Goal: Submit feedback/report problem: Submit feedback/report problem

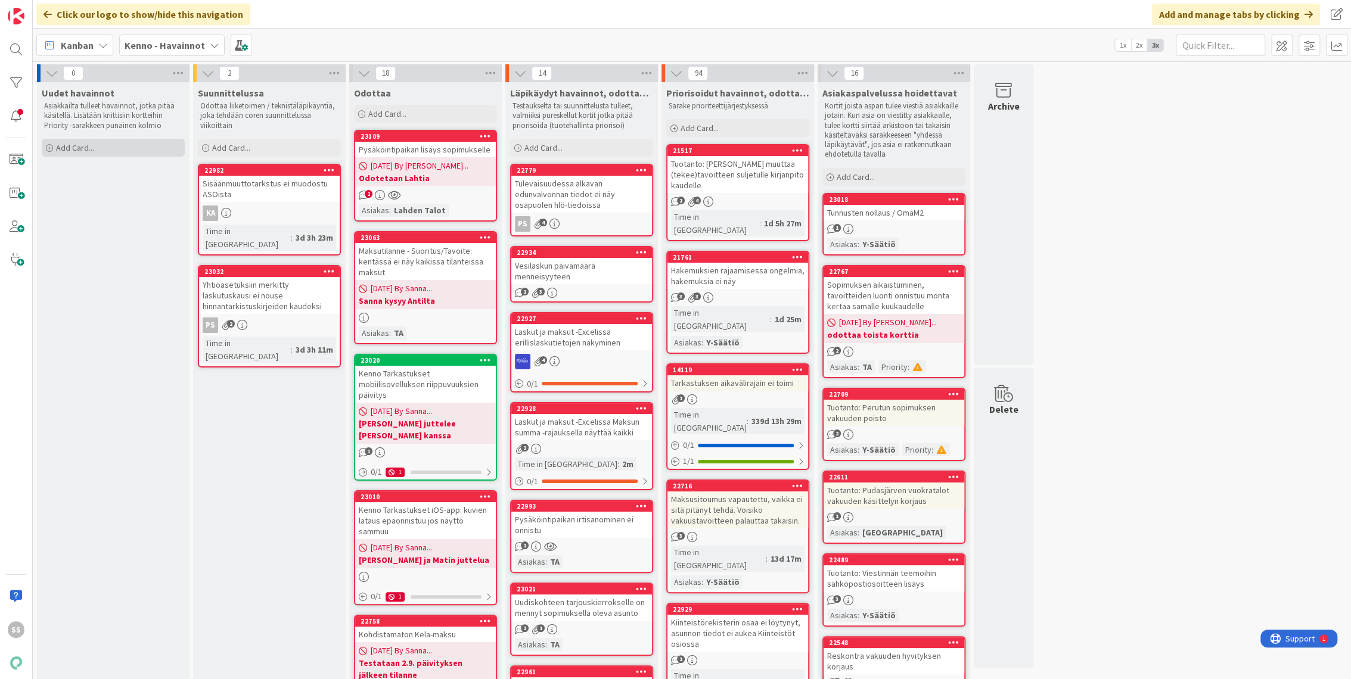
click at [86, 145] on span "Add Card..." at bounding box center [75, 147] width 38 height 11
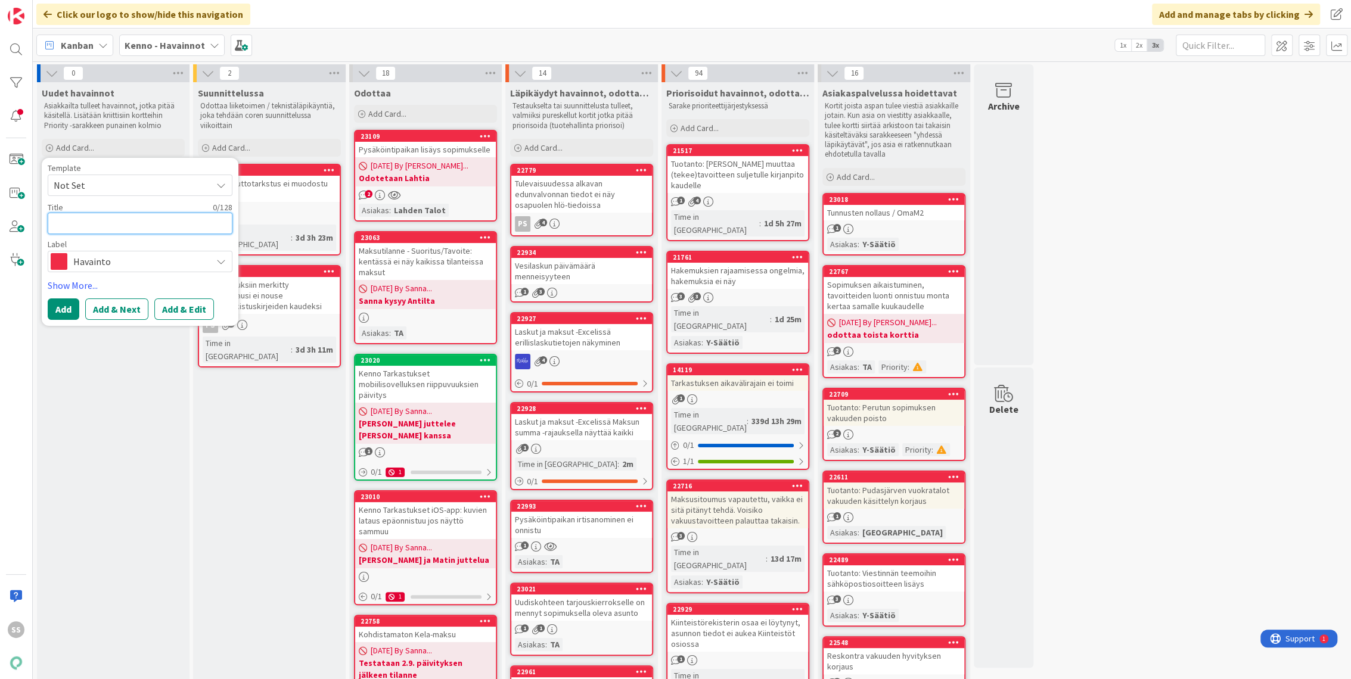
paste textarea "Sopimukset osion "irtisanominen kesken"-rajain ei toimi oikein"
type textarea "x"
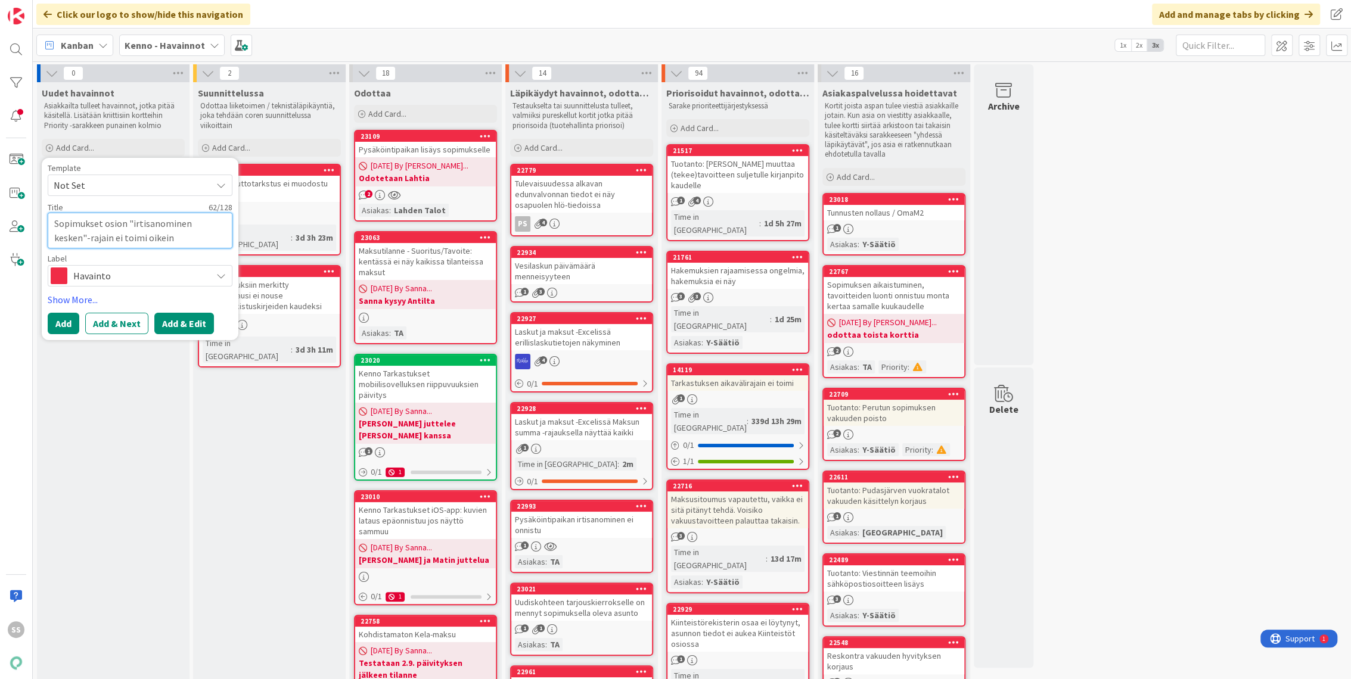
type textarea "Sopimukset osion "irtisanominen kesken"-rajain ei toimi oikein"
click at [173, 321] on button "Add & Edit" at bounding box center [184, 323] width 60 height 21
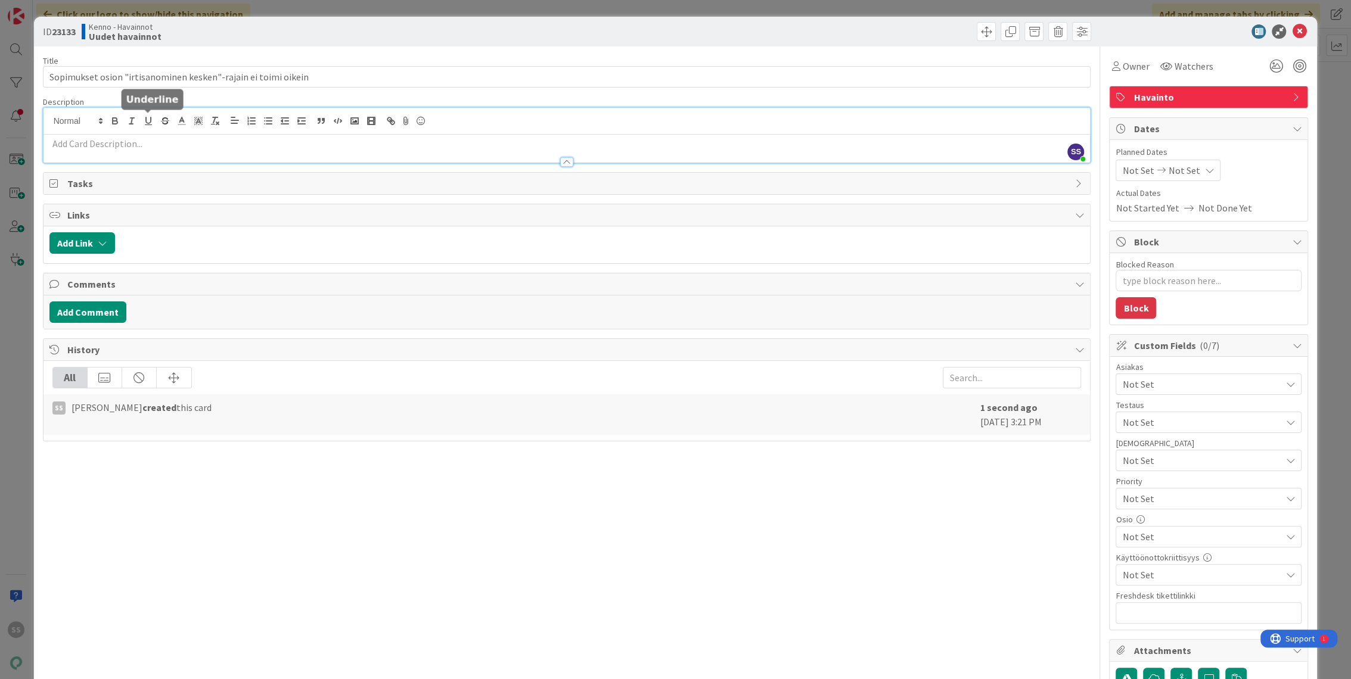
click at [147, 123] on div "SS [PERSON_NAME] just joined" at bounding box center [566, 135] width 1047 height 55
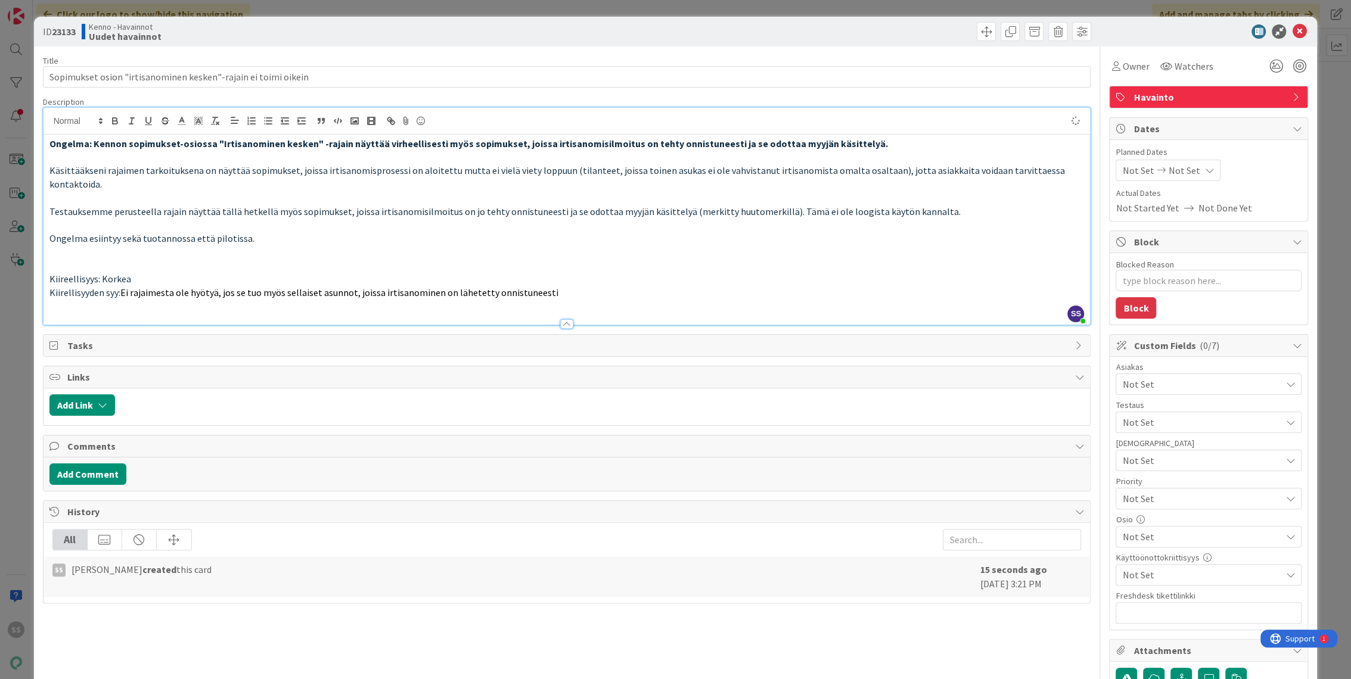
click at [1212, 387] on span "Not Set" at bounding box center [1201, 384] width 158 height 14
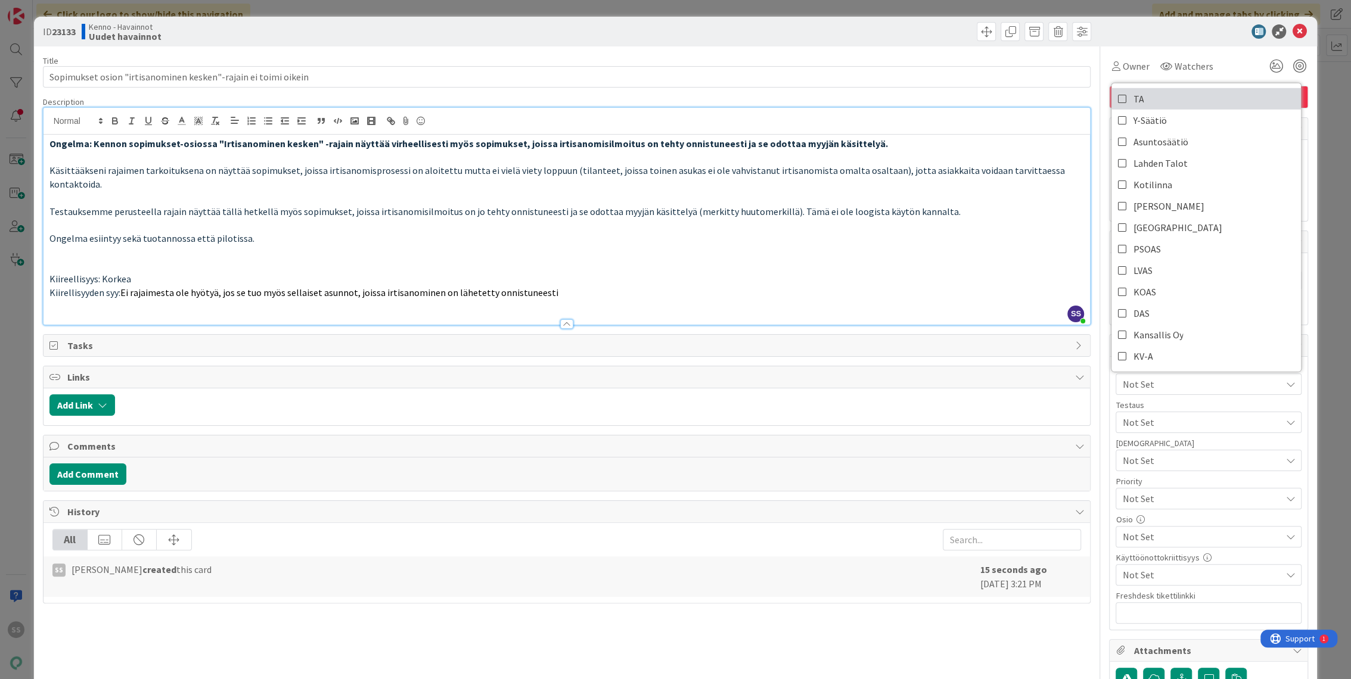
click at [1139, 91] on link "TA" at bounding box center [1205, 98] width 189 height 21
click at [1175, 69] on span "Watchers" at bounding box center [1193, 66] width 39 height 14
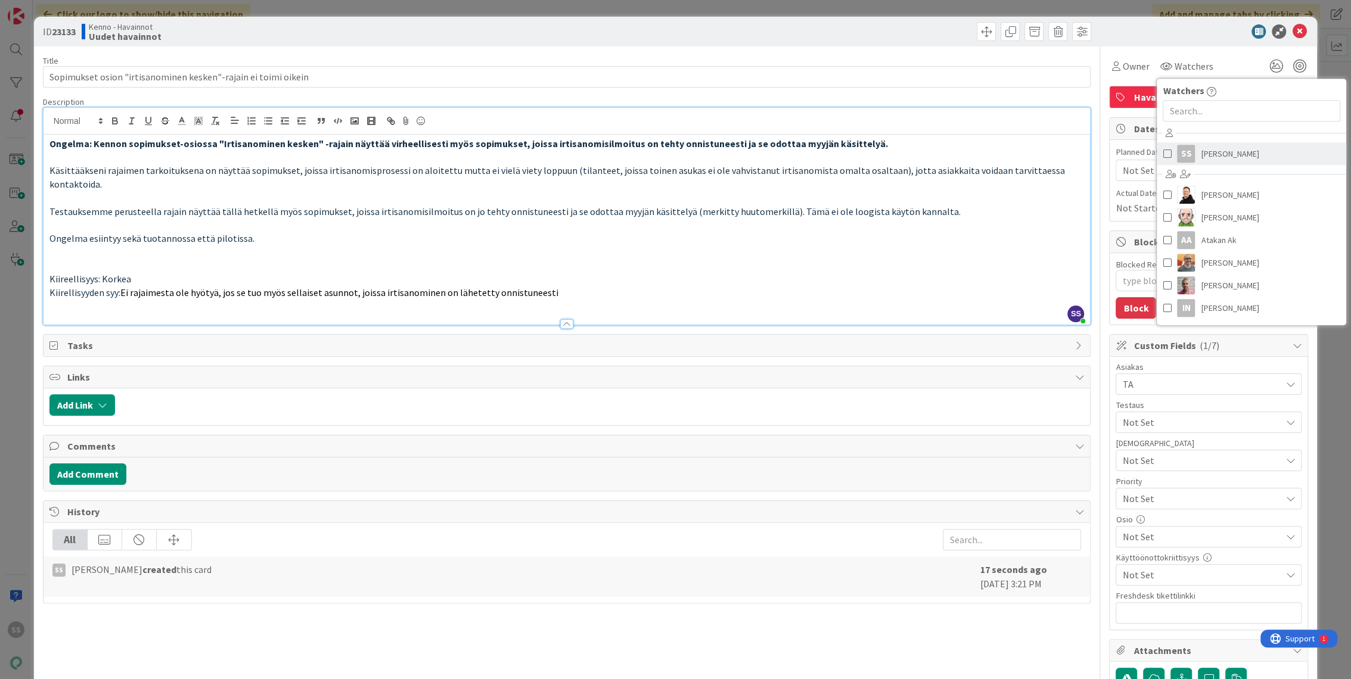
click at [1200, 145] on span "[PERSON_NAME]" at bounding box center [1229, 154] width 58 height 18
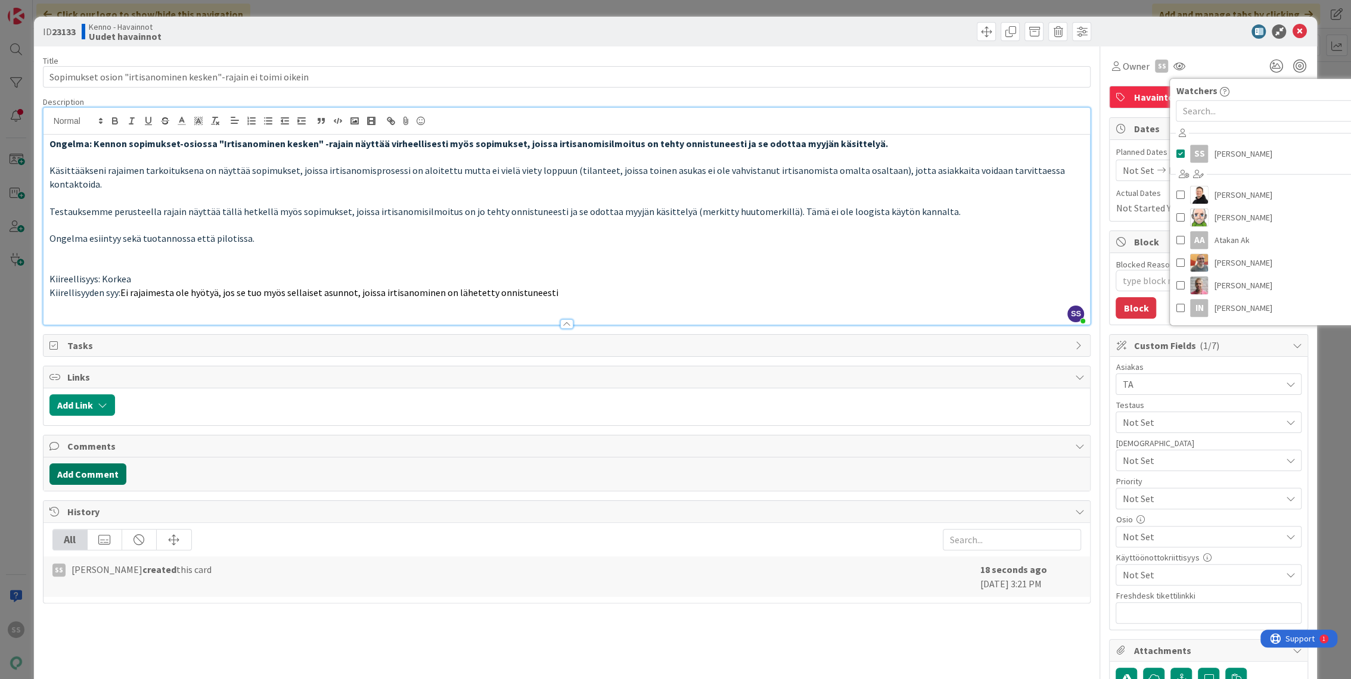
click at [88, 463] on button "Add Comment" at bounding box center [87, 473] width 77 height 21
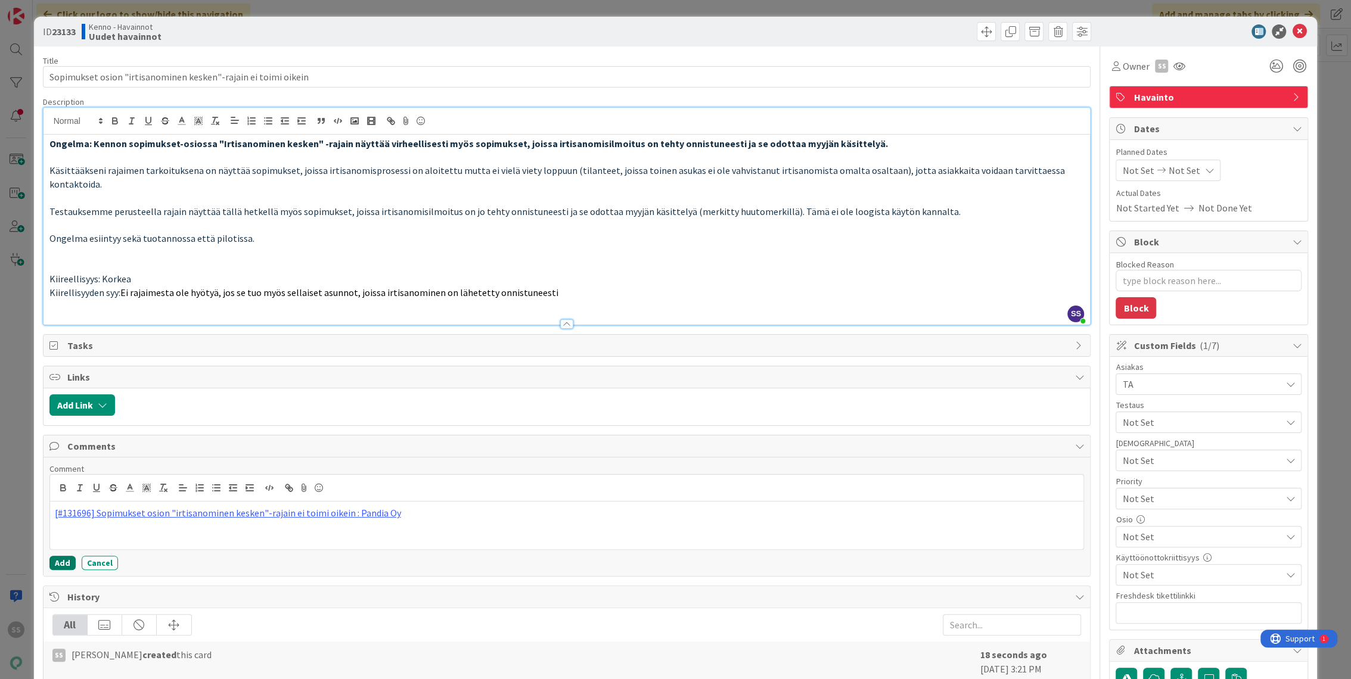
click at [60, 556] on button "Add" at bounding box center [62, 563] width 26 height 14
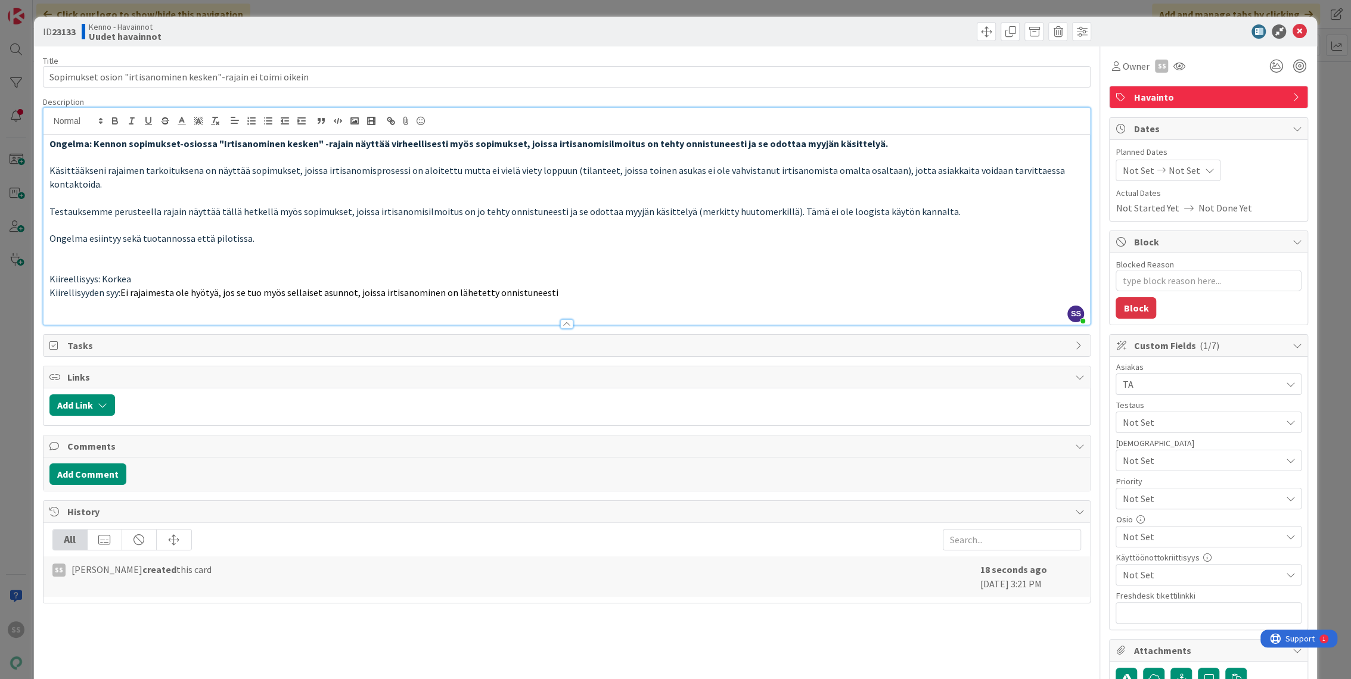
type textarea "x"
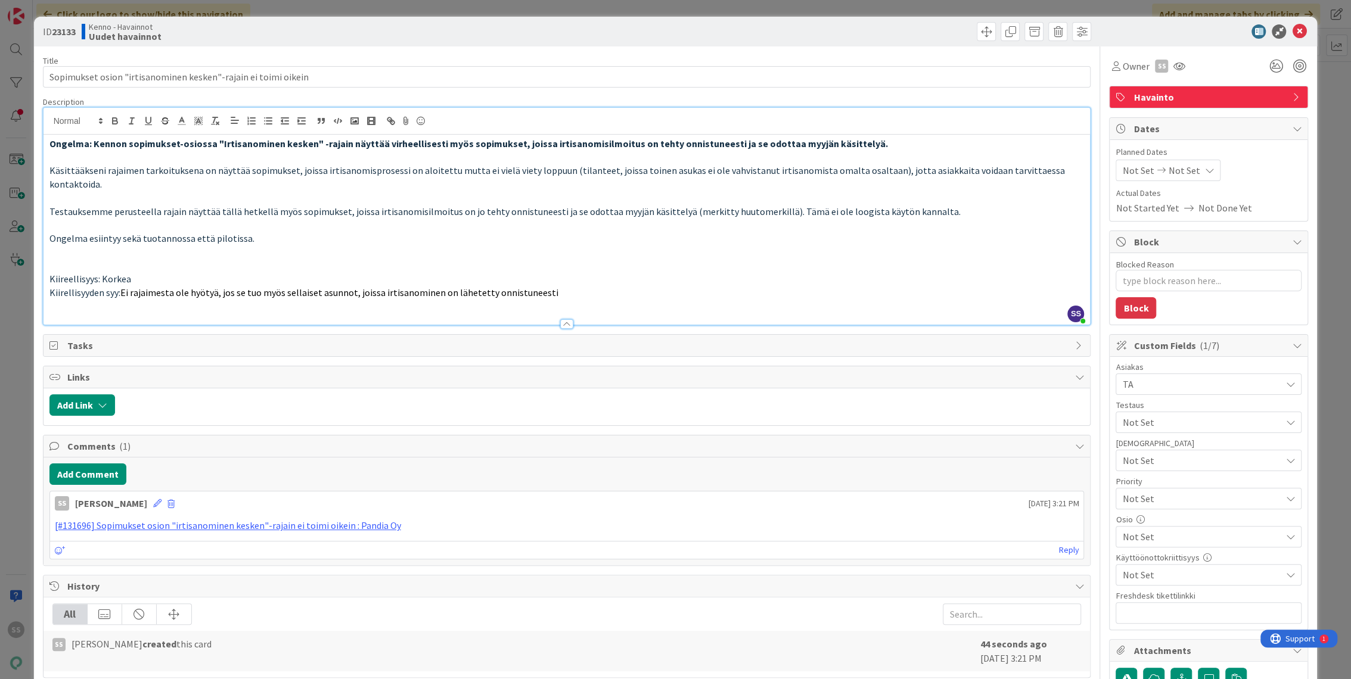
click at [1225, 629] on div "Custom Fields ( 1/7 ) Asiakas TA TA Y-Säätiö Asuntosäätiö Lahden Talot Kotilinn…" at bounding box center [1208, 482] width 199 height 296
click at [1217, 612] on input "text" at bounding box center [1208, 612] width 186 height 21
paste input "[URL][DOMAIN_NAME]"
type input "[URL][DOMAIN_NAME]"
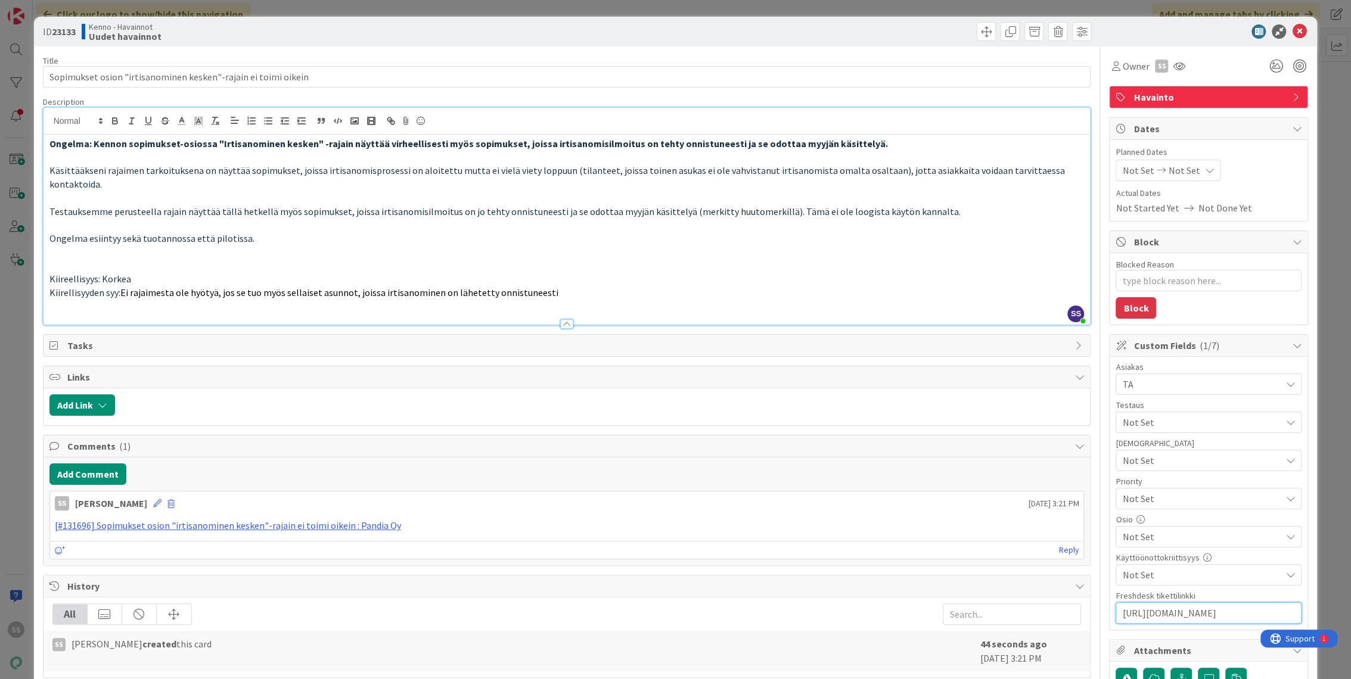
type textarea "x"
type input "[URL][DOMAIN_NAME]"
click at [873, 439] on span "Comments ( 1 )" at bounding box center [567, 446] width 1001 height 14
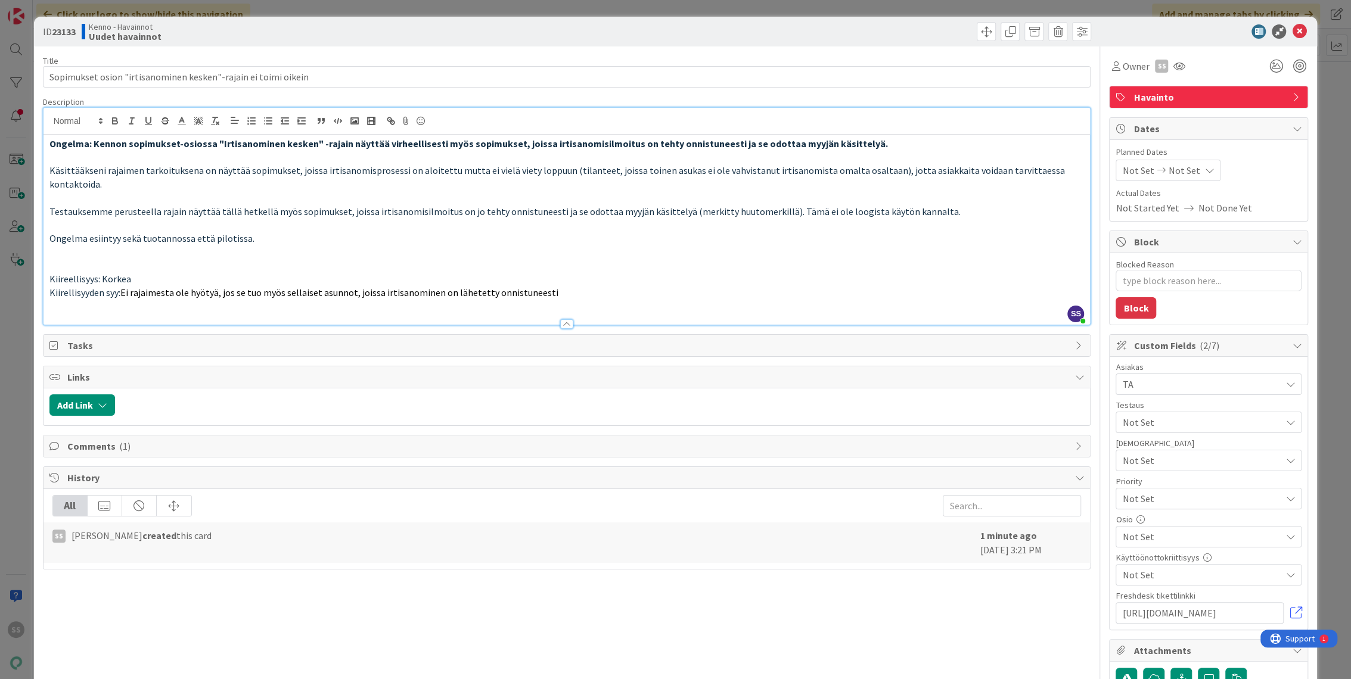
click at [864, 394] on div at bounding box center [602, 404] width 963 height 21
click at [435, 435] on div "Comments ( 1 )" at bounding box center [566, 445] width 1047 height 21
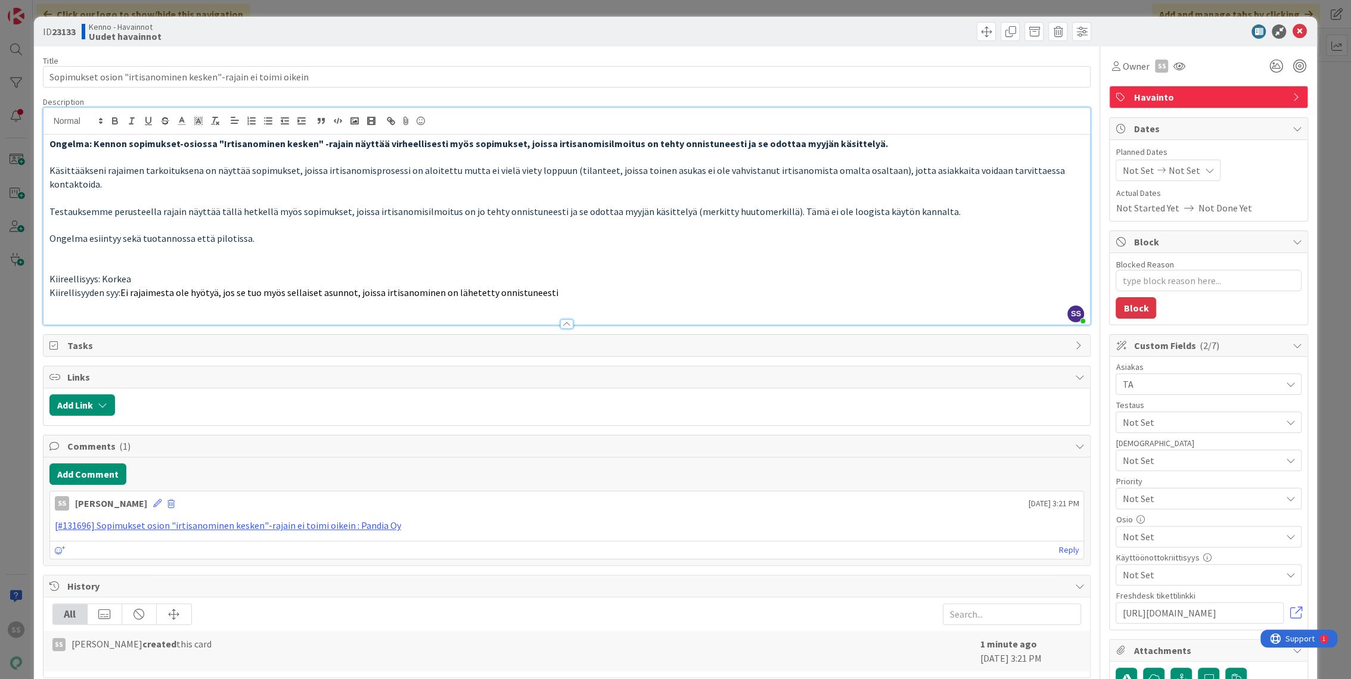
click at [742, 245] on p at bounding box center [566, 252] width 1035 height 14
click at [559, 300] on p at bounding box center [566, 307] width 1035 height 14
click at [601, 286] on p "Kiirellisyyden syy: Ei rajaimesta ole hyötyä, jos se tuo myös sellaiset asunnot…" at bounding box center [566, 293] width 1035 height 14
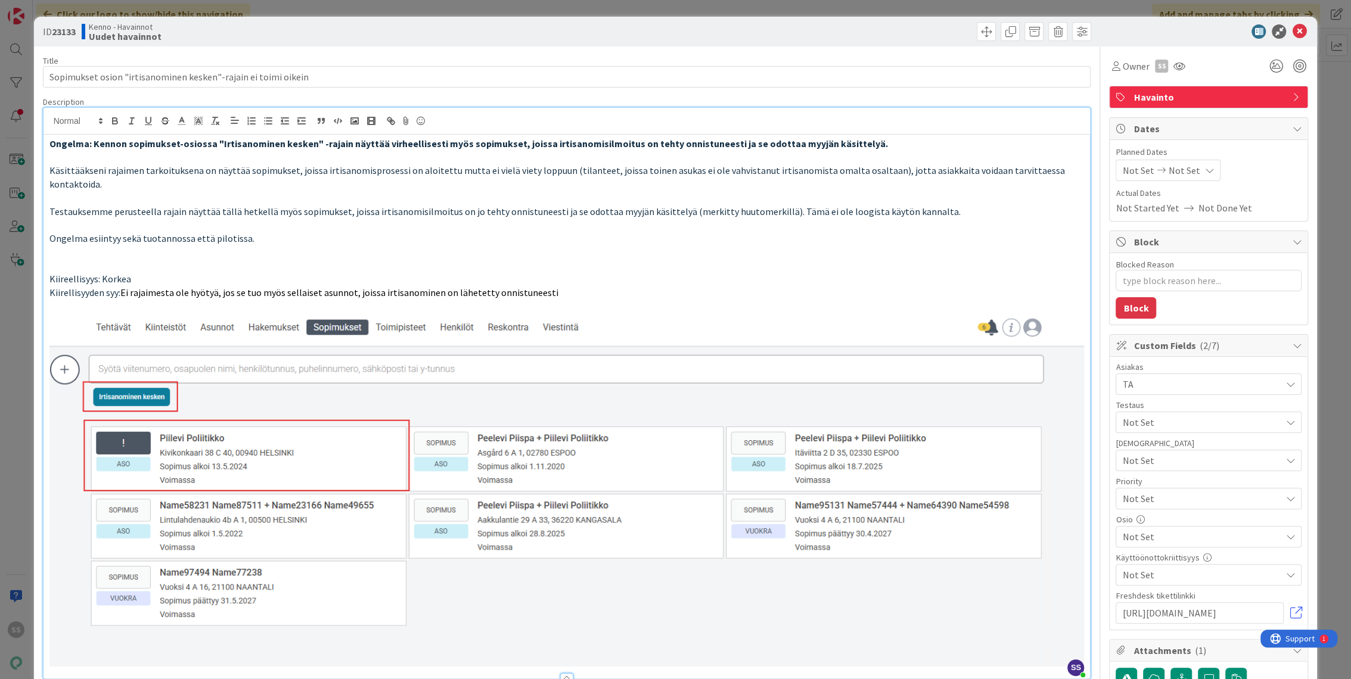
type textarea "x"
